Goal: Task Accomplishment & Management: Manage account settings

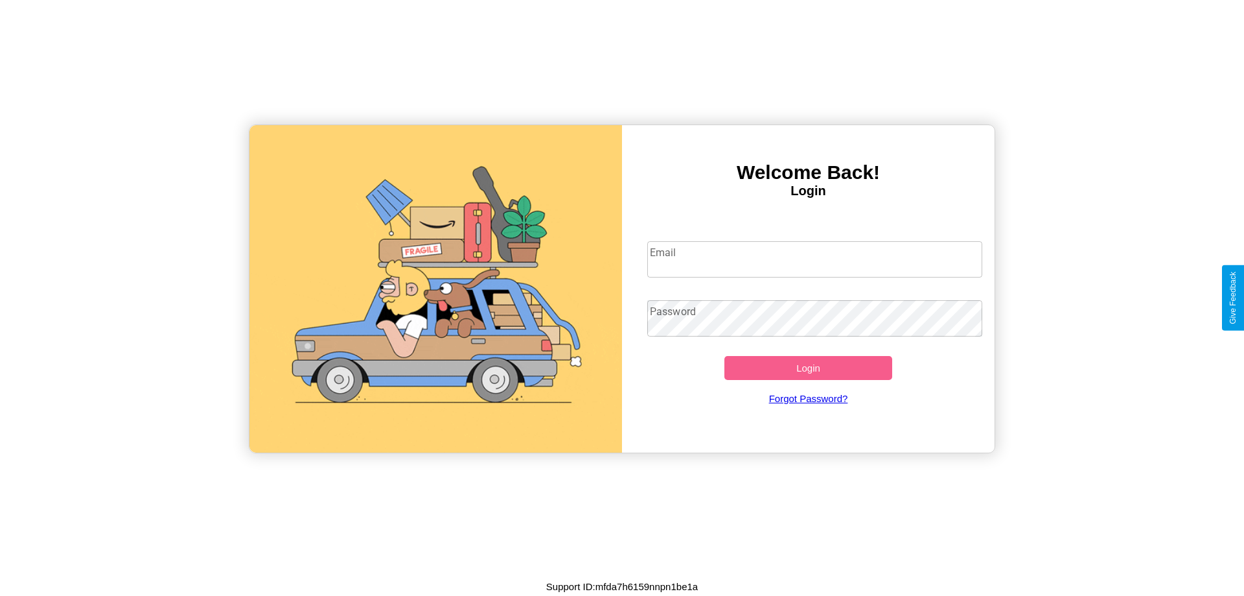
click at [815, 259] on input "Email" at bounding box center [815, 259] width 336 height 36
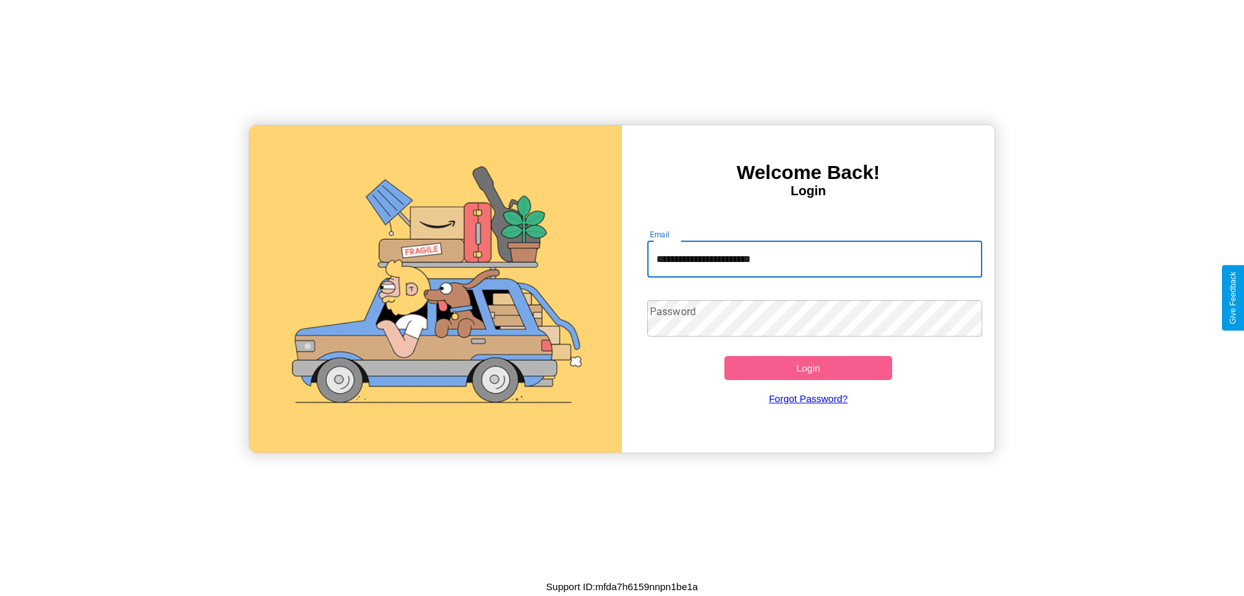
type input "**********"
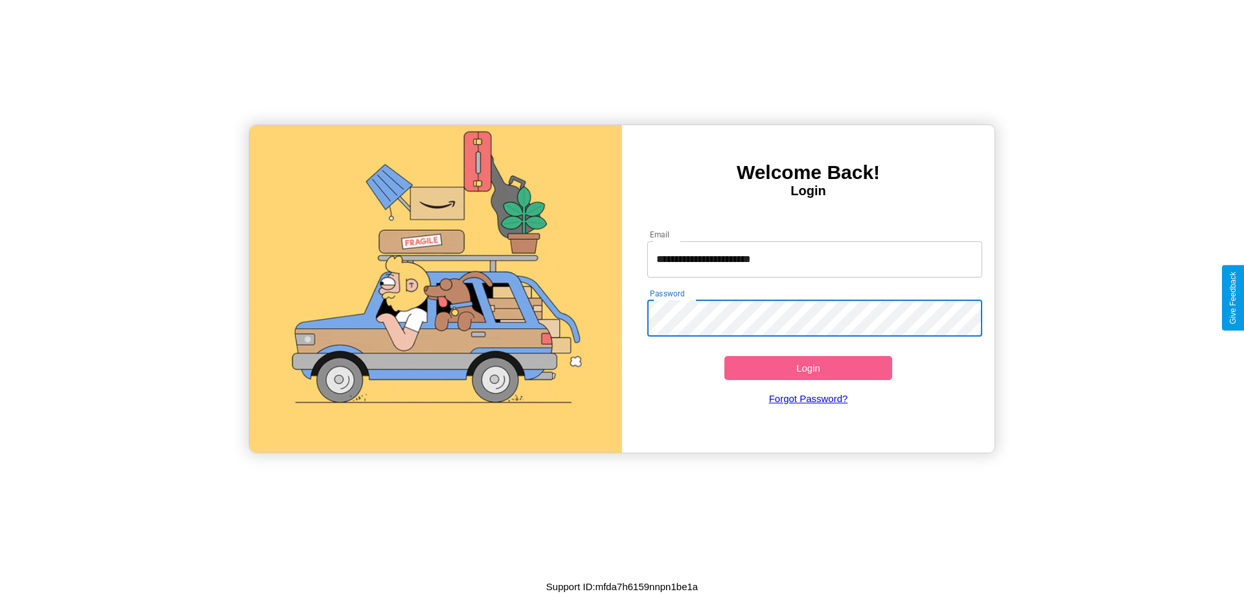
click at [808, 367] on button "Login" at bounding box center [809, 368] width 168 height 24
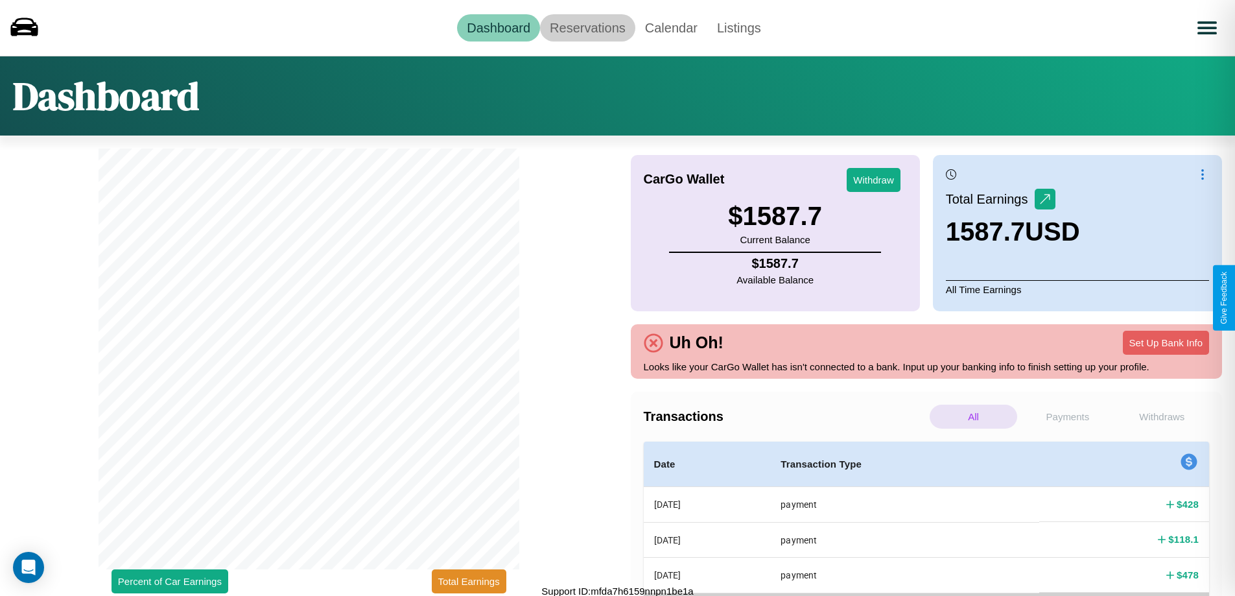
click at [587, 27] on link "Reservations" at bounding box center [587, 27] width 95 height 27
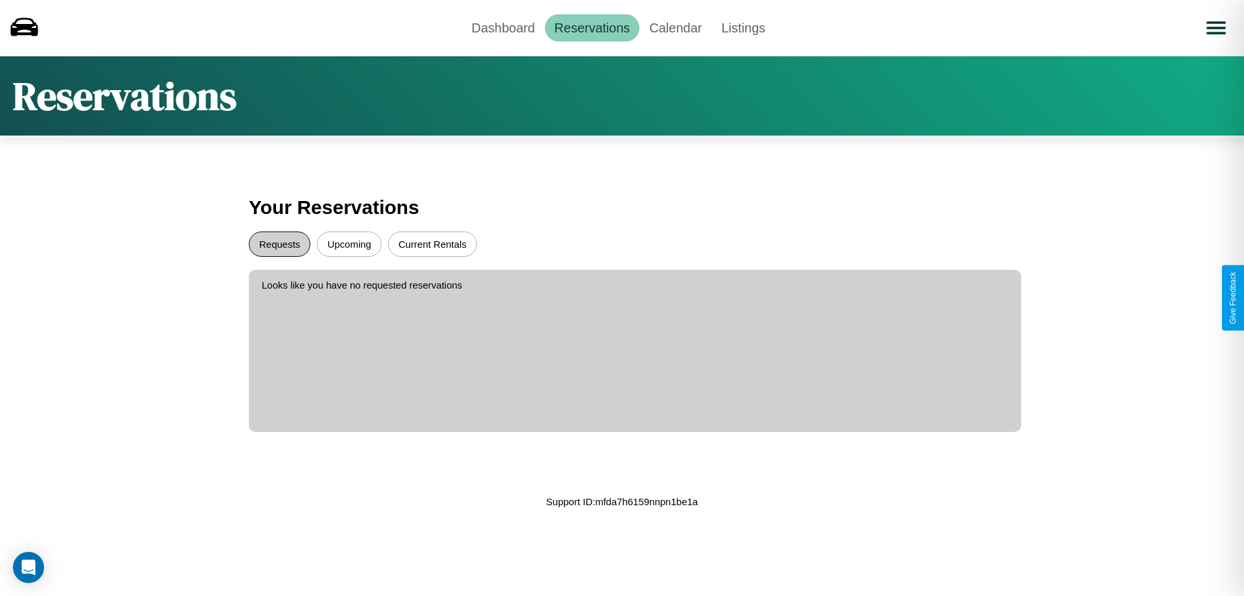
click at [279, 244] on button "Requests" at bounding box center [280, 243] width 62 height 25
click at [349, 244] on button "Upcoming" at bounding box center [349, 243] width 65 height 25
click at [432, 244] on button "Current Rentals" at bounding box center [432, 243] width 89 height 25
click at [503, 27] on link "Dashboard" at bounding box center [503, 27] width 83 height 27
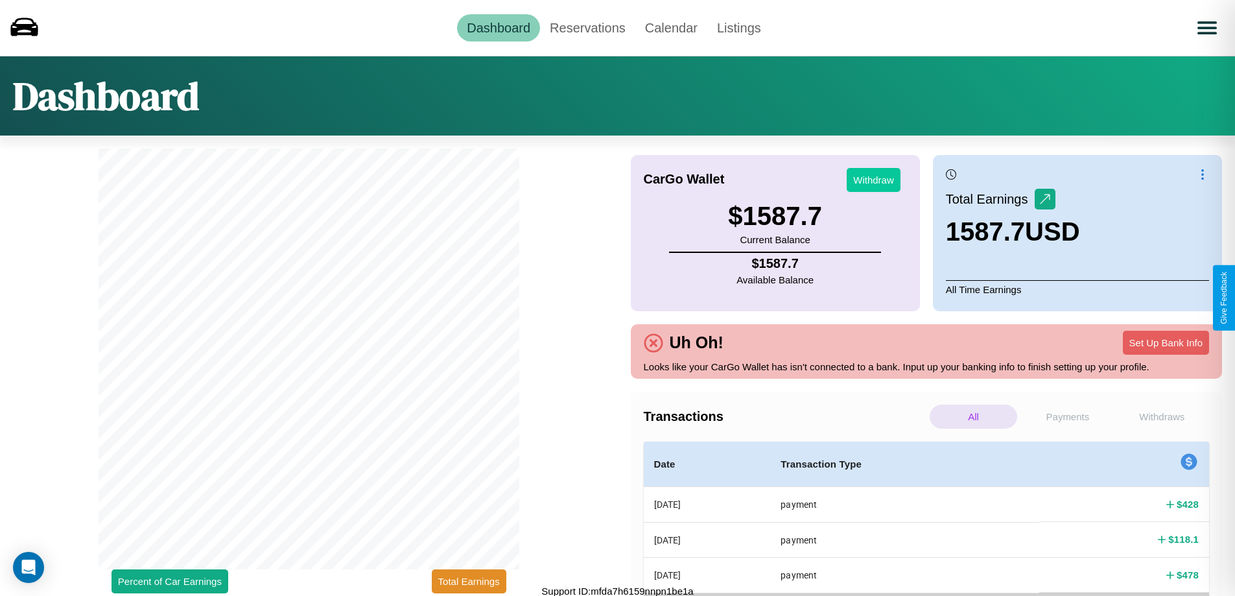
click at [873, 180] on button "Withdraw" at bounding box center [873, 180] width 54 height 24
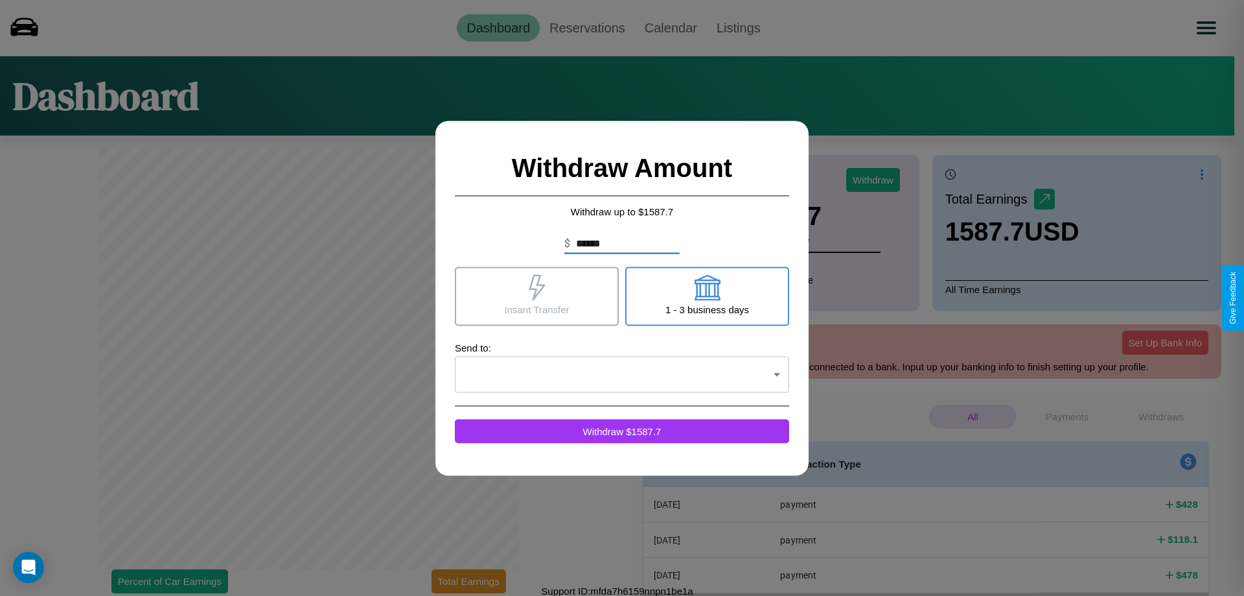
click at [707, 296] on icon at bounding box center [707, 287] width 26 height 26
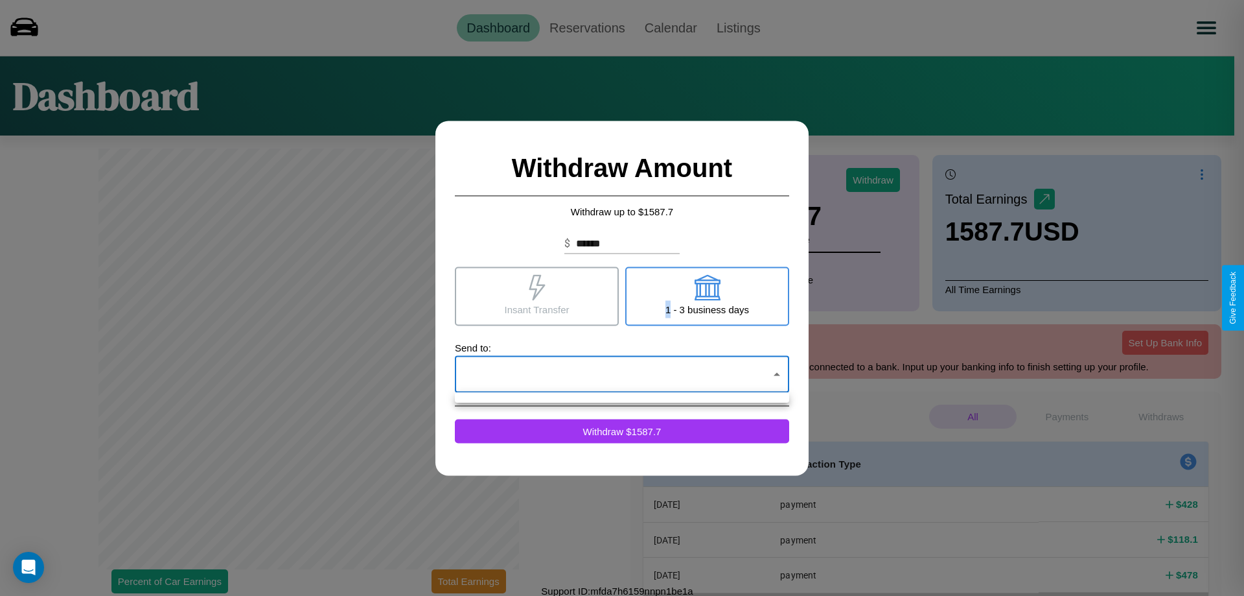
click at [622, 374] on div at bounding box center [622, 298] width 1244 height 596
